Goal: Task Accomplishment & Management: Manage account settings

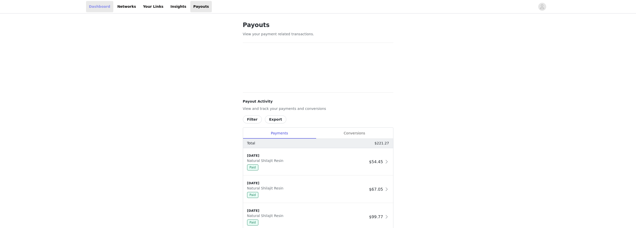
click at [105, 9] on link "Dashboard" at bounding box center [99, 6] width 27 height 11
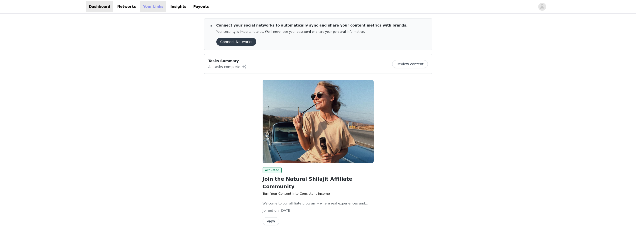
click at [144, 9] on link "Your Links" at bounding box center [153, 6] width 27 height 11
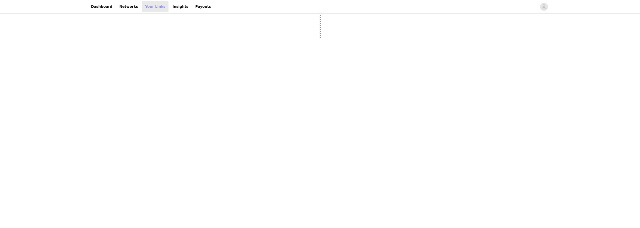
select select "12"
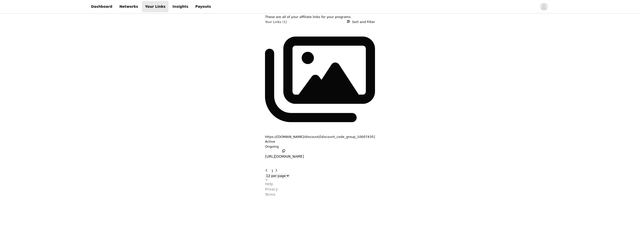
click at [265, 154] on p "[URL][DOMAIN_NAME]" at bounding box center [284, 156] width 39 height 5
click at [275, 160] on button "button" at bounding box center [270, 164] width 10 height 8
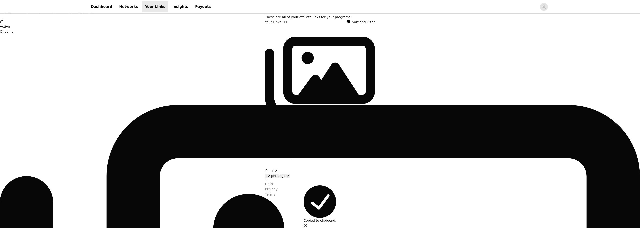
click at [208, 197] on div "Link Details https://[DOMAIN_NAME]/discount/[discount_code_group_10007435] Acti…" at bounding box center [320, 197] width 640 height 0
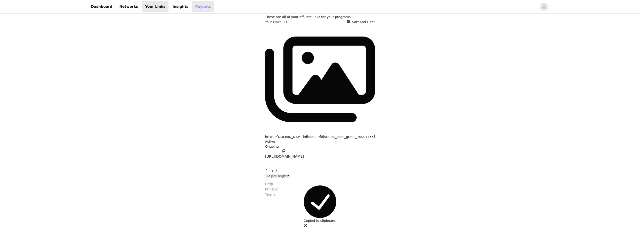
click at [192, 2] on link "Payouts" at bounding box center [203, 6] width 22 height 11
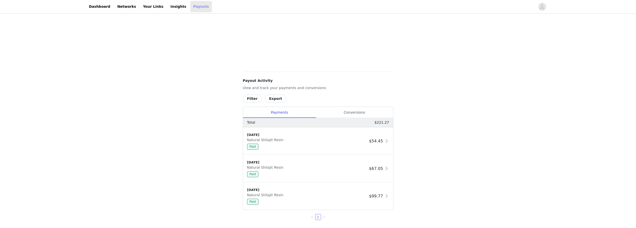
scroll to position [175, 0]
click at [348, 114] on div "Conversions" at bounding box center [354, 111] width 77 height 11
click at [292, 112] on div "Payments" at bounding box center [279, 111] width 73 height 11
drag, startPoint x: 461, startPoint y: 116, endPoint x: 128, endPoint y: 2, distance: 351.5
click at [460, 116] on div "Payouts View your payment related transactions. Payout Activity View and track …" at bounding box center [318, 40] width 636 height 402
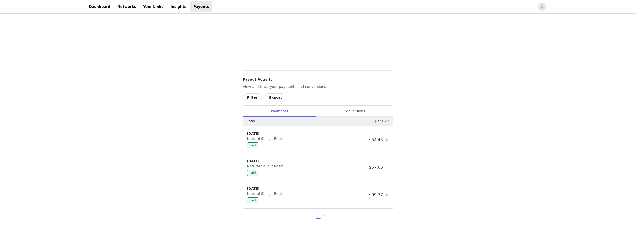
click at [483, 107] on div "Payouts View your payment related transactions. Payout Activity View and track …" at bounding box center [318, 40] width 636 height 402
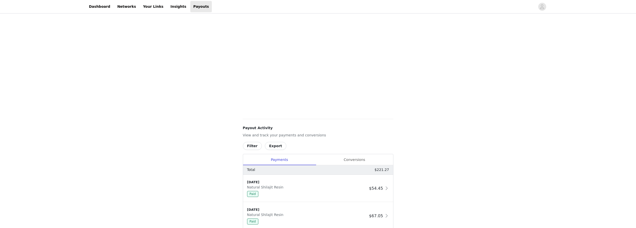
scroll to position [75, 0]
